Goal: Download file/media

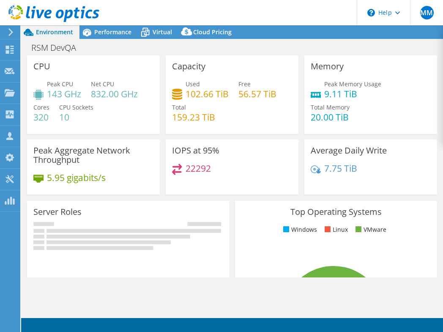
select select "USD"
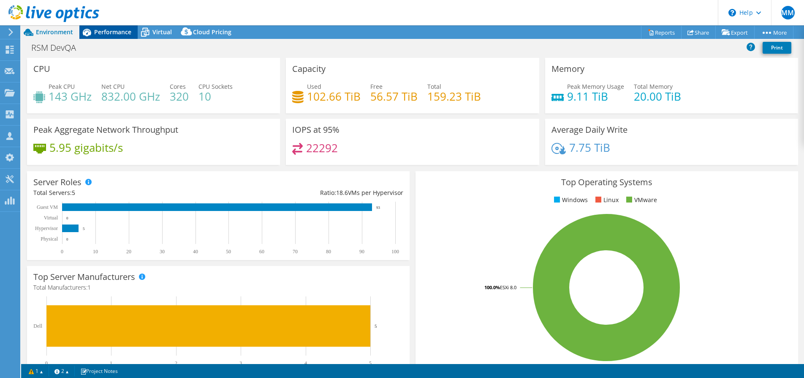
click at [105, 32] on span "Performance" at bounding box center [112, 32] width 37 height 8
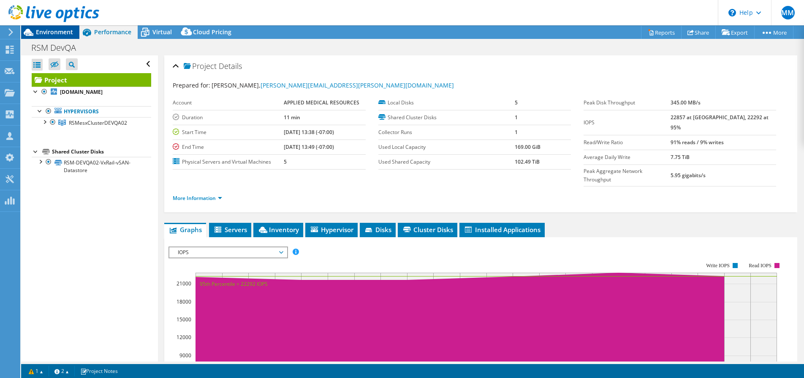
click at [54, 35] on span "Environment" at bounding box center [54, 32] width 37 height 8
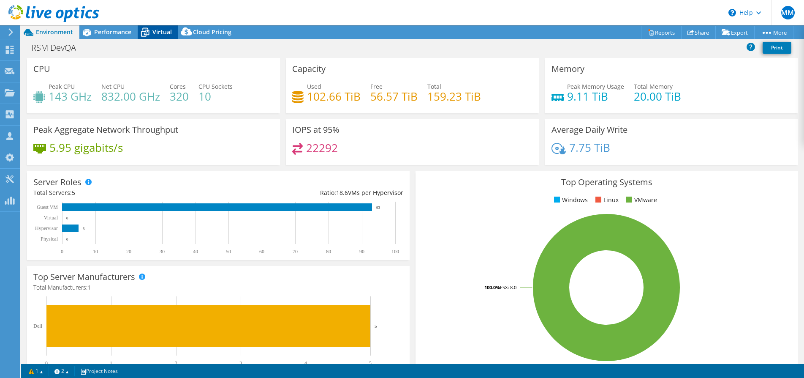
click at [160, 31] on span "Virtual" at bounding box center [161, 32] width 19 height 8
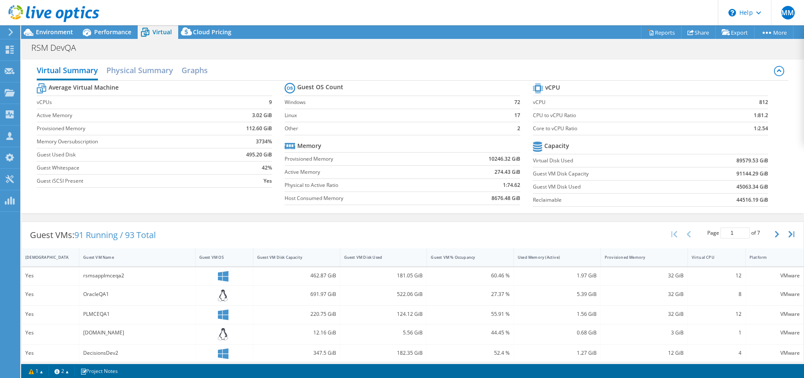
click at [434, 229] on div "Guest VMs: 91 Running / 93 Total Page 1 of 7 5 rows 10 rows 20 rows 25 rows 50 …" at bounding box center [413, 235] width 782 height 26
click at [78, 215] on div "Virtual Summary Physical Summary Graphs Average Virtual Machine vCPUs 9 Active …" at bounding box center [412, 136] width 783 height 162
drag, startPoint x: 57, startPoint y: 40, endPoint x: 54, endPoint y: 36, distance: 4.8
click at [57, 40] on div "RSM DevQA Print" at bounding box center [412, 48] width 783 height 16
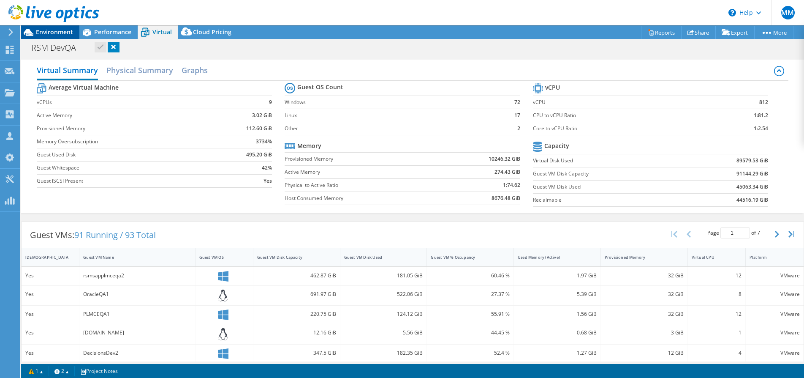
click at [54, 34] on span "Environment" at bounding box center [54, 32] width 37 height 8
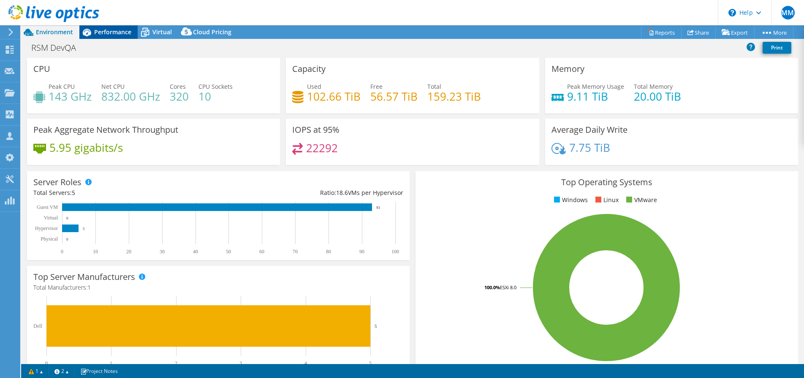
click at [107, 31] on span "Performance" at bounding box center [112, 32] width 37 height 8
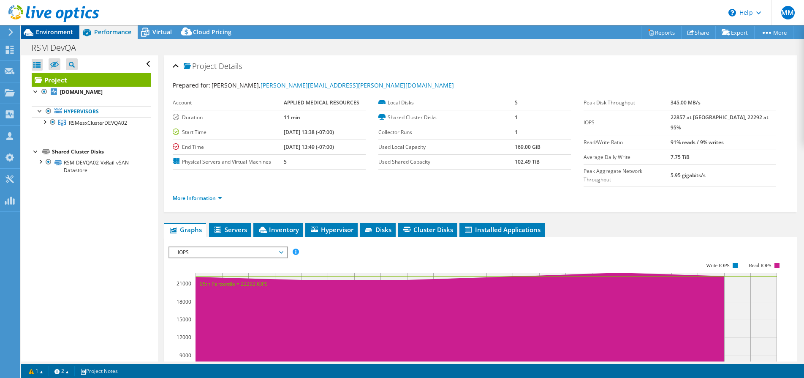
click at [41, 30] on span "Environment" at bounding box center [54, 32] width 37 height 8
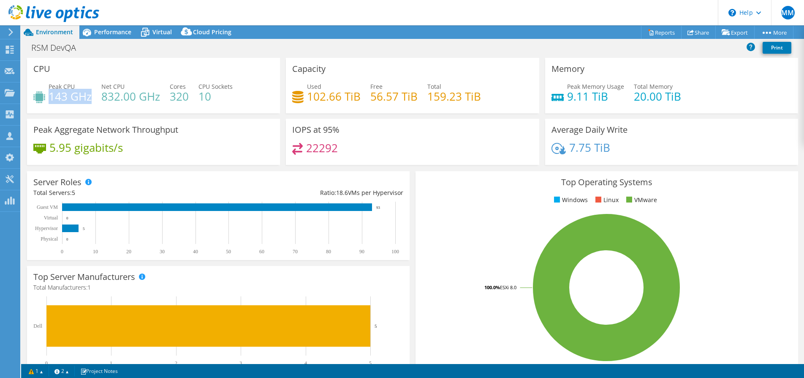
drag, startPoint x: 50, startPoint y: 96, endPoint x: 87, endPoint y: 98, distance: 37.6
click at [90, 95] on h4 "143 GHz" at bounding box center [70, 96] width 43 height 9
click at [73, 111] on div "CPU Peak CPU 143 GHz Net CPU 832.00 GHz Cores 320 CPU Sockets 10" at bounding box center [153, 85] width 253 height 55
drag, startPoint x: 635, startPoint y: 95, endPoint x: 683, endPoint y: 93, distance: 47.8
click at [442, 93] on div "Peak Memory Usage 9.11 TiB Total Memory 20.00 TiB" at bounding box center [672, 95] width 240 height 27
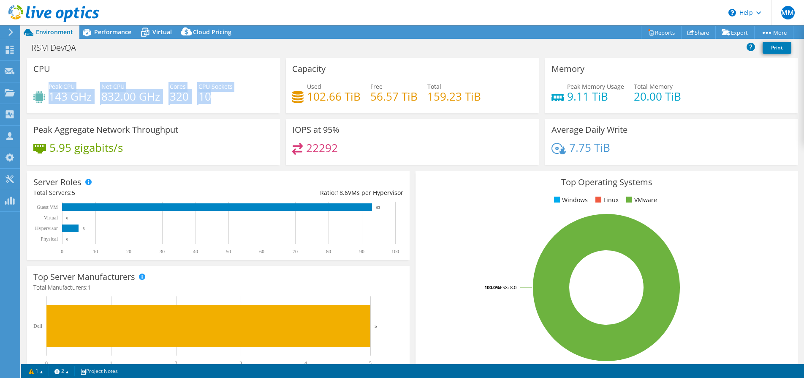
drag, startPoint x: 49, startPoint y: 87, endPoint x: 229, endPoint y: 96, distance: 180.6
click at [229, 96] on div "Peak CPU 143 GHz Net CPU 832.00 GHz Cores 320 CPU Sockets 10" at bounding box center [153, 95] width 240 height 27
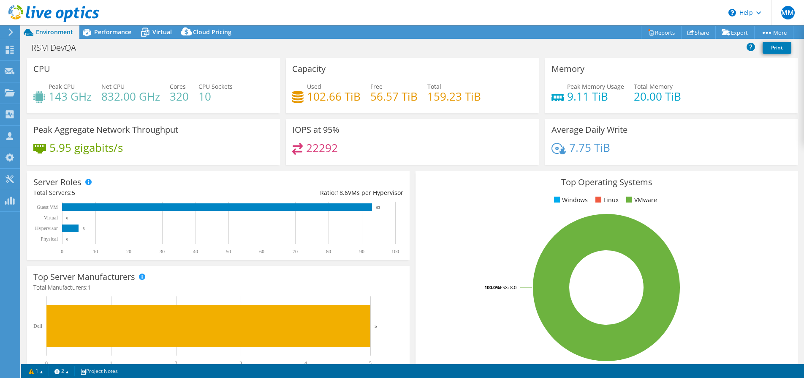
click at [230, 104] on div "Peak CPU 143 GHz Net CPU 832.00 GHz Cores 320 CPU Sockets 10" at bounding box center [153, 95] width 240 height 27
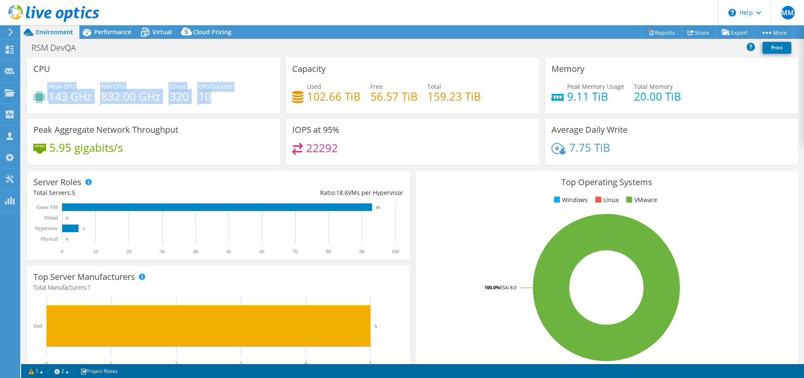
drag, startPoint x: 35, startPoint y: 81, endPoint x: 219, endPoint y: 103, distance: 185.5
click at [219, 103] on div "CPU Peak CPU 143 GHz Net CPU 832.00 GHz Cores 320 CPU Sockets 10" at bounding box center [153, 85] width 253 height 55
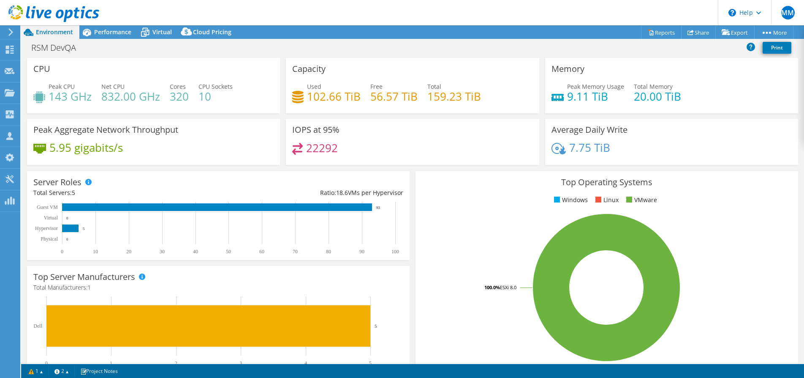
click at [219, 103] on div "Peak CPU 143 GHz Net CPU 832.00 GHz Cores 320 CPU Sockets 10" at bounding box center [153, 95] width 240 height 27
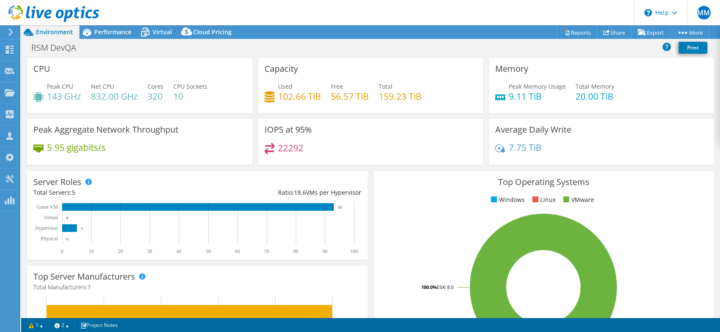
scroll to position [16, 0]
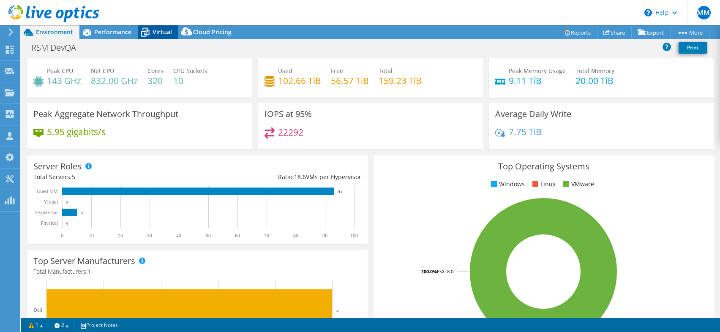
click at [160, 35] on span "Virtual" at bounding box center [161, 32] width 19 height 8
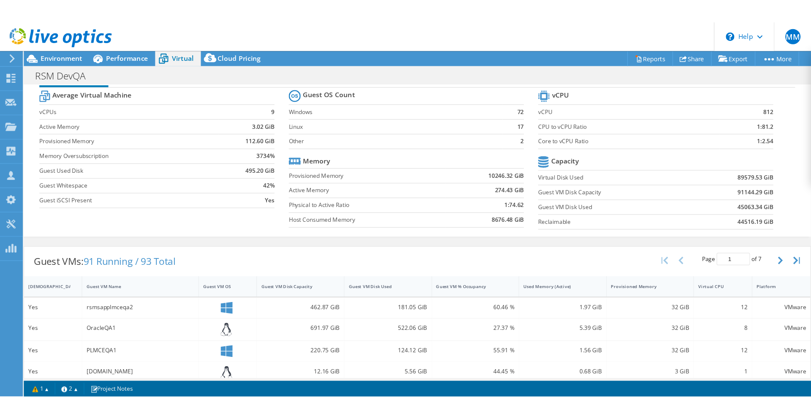
scroll to position [8, 0]
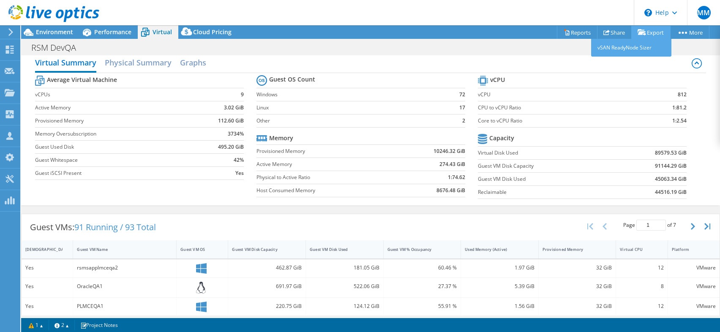
click at [442, 28] on link "Export" at bounding box center [650, 32] width 39 height 13
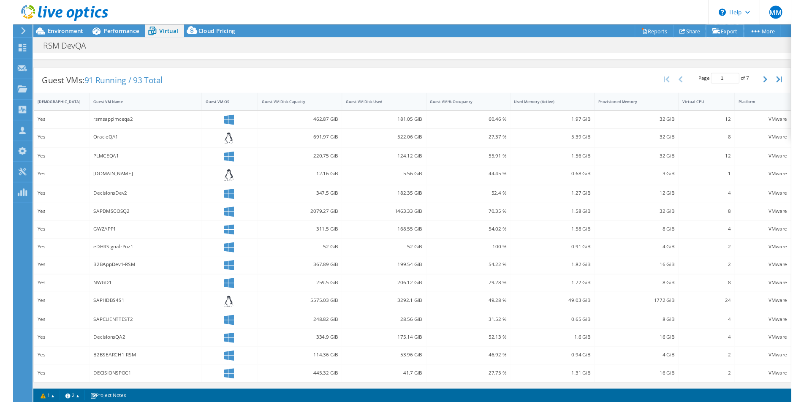
scroll to position [0, 0]
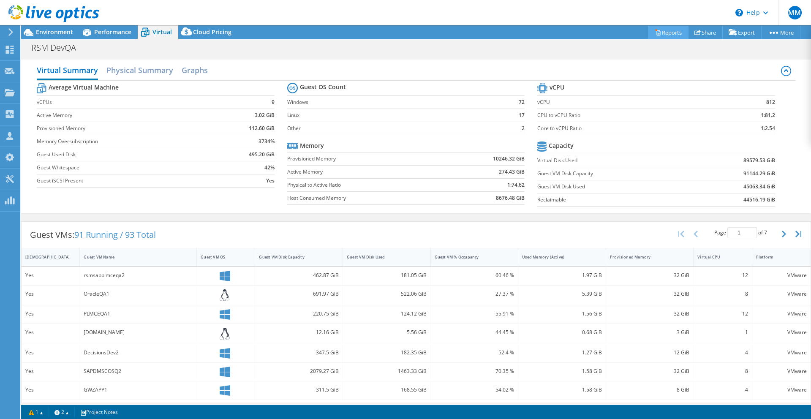
click at [442, 32] on link "Reports" at bounding box center [668, 32] width 41 height 13
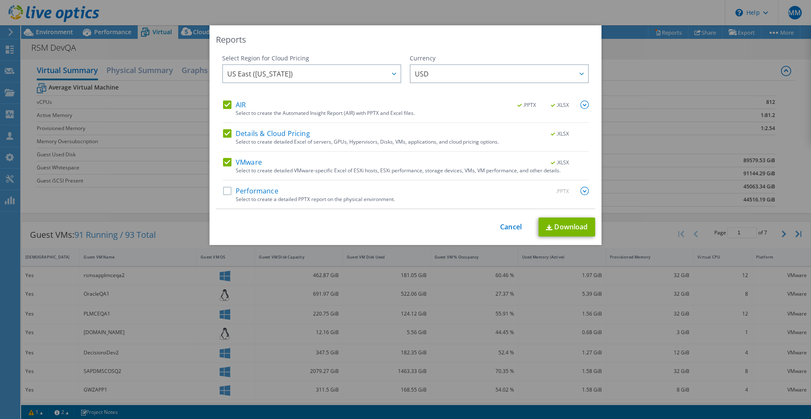
click at [226, 132] on label "Details & Cloud Pricing" at bounding box center [266, 133] width 87 height 8
click at [0, 0] on input "Details & Cloud Pricing" at bounding box center [0, 0] width 0 height 0
click at [227, 103] on label "AIR" at bounding box center [234, 105] width 23 height 8
click at [0, 0] on input "AIR" at bounding box center [0, 0] width 0 height 0
click at [442, 226] on link "Download" at bounding box center [566, 227] width 57 height 19
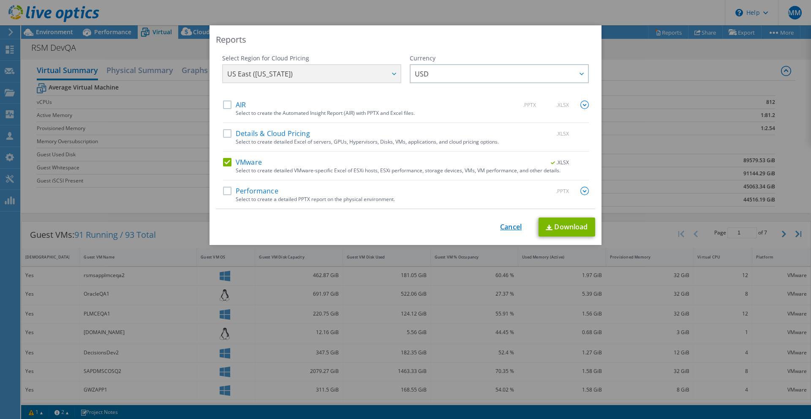
click at [442, 226] on link "Cancel" at bounding box center [511, 227] width 22 height 8
